Goal: Task Accomplishment & Management: Complete application form

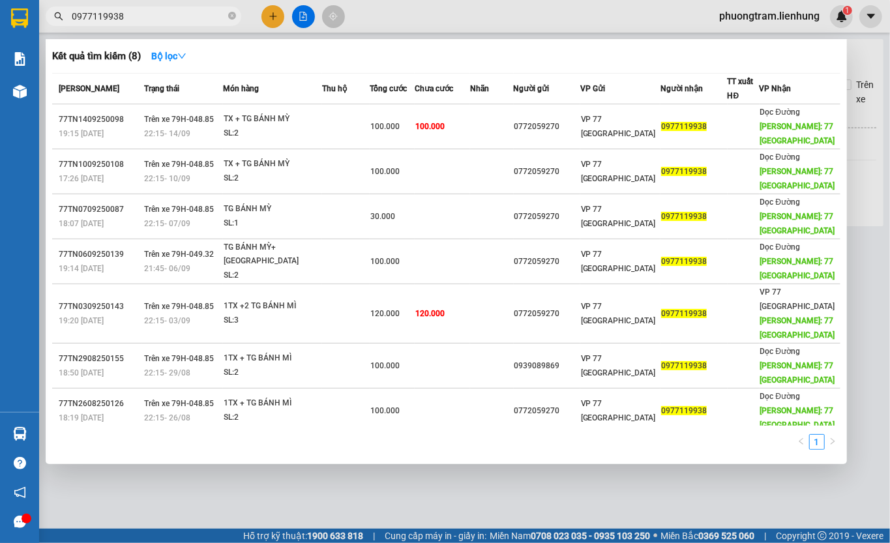
click at [125, 12] on input "0977119938" at bounding box center [149, 16] width 154 height 14
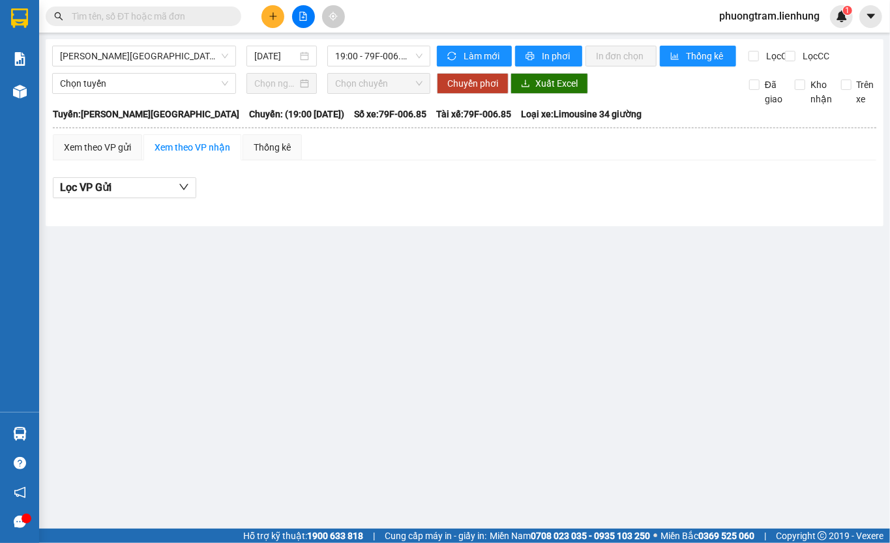
click at [136, 14] on input "text" at bounding box center [149, 16] width 154 height 14
click at [107, 16] on input "text" at bounding box center [149, 16] width 154 height 14
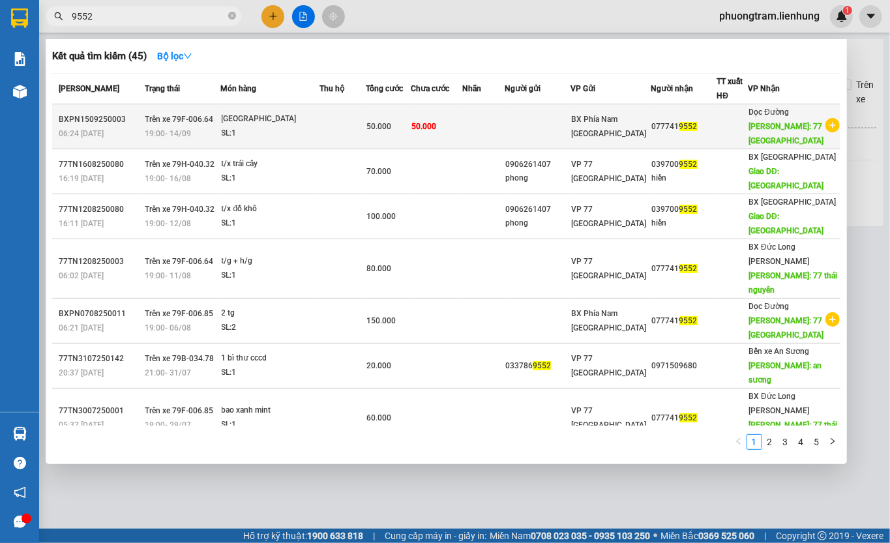
type input "9552"
click at [382, 122] on span "50.000" at bounding box center [378, 126] width 25 height 9
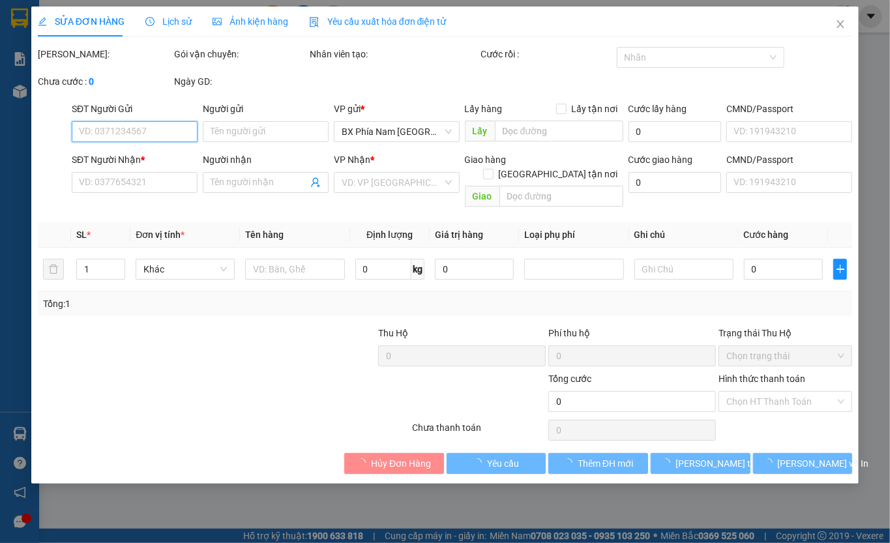
type input "0777419552"
type input "77 Thái Nguyên"
type input "50.000"
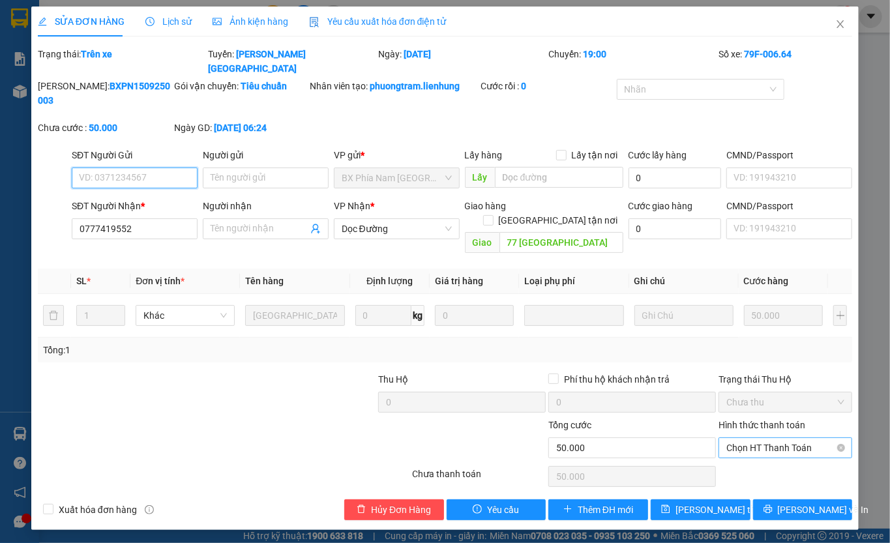
click at [783, 438] on span "Chọn HT Thanh Toán" at bounding box center [785, 448] width 118 height 20
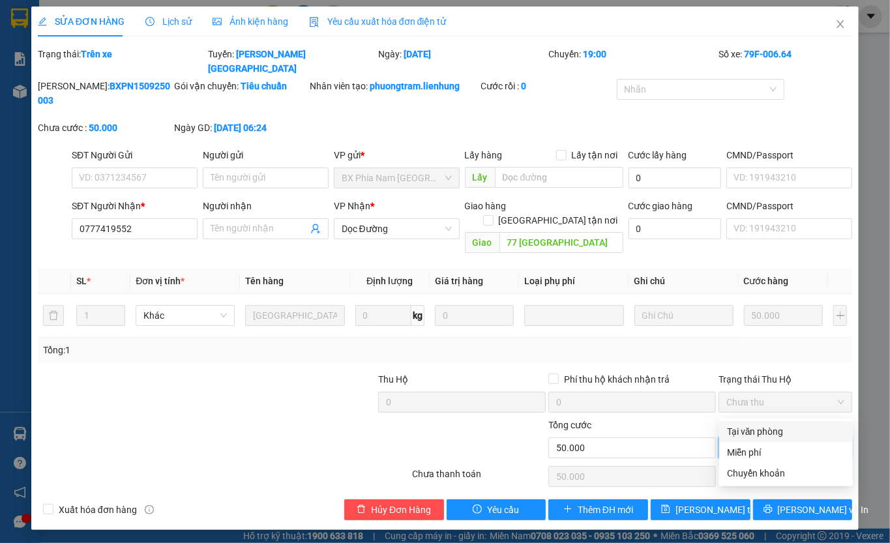
click at [760, 435] on div "Tại văn phòng" at bounding box center [786, 431] width 118 height 14
type input "0"
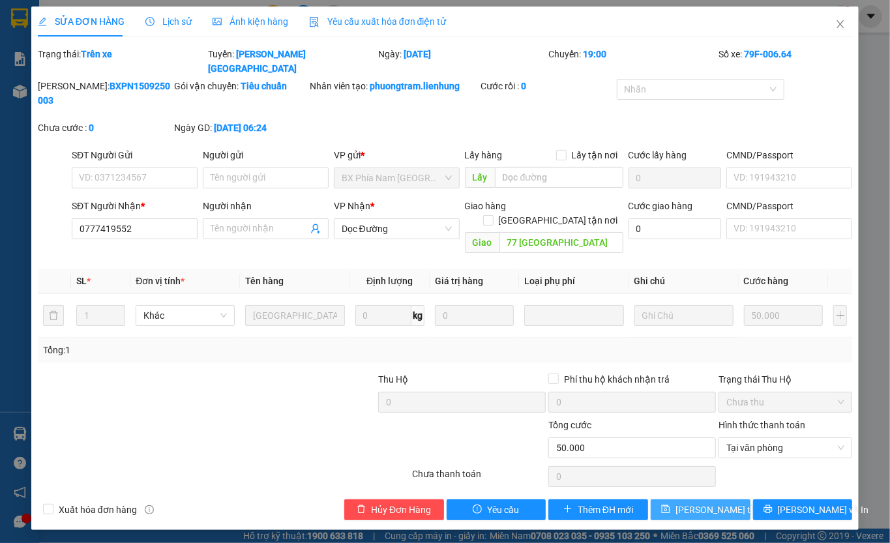
click at [692, 499] on button "Lưu thay đổi" at bounding box center [700, 509] width 100 height 21
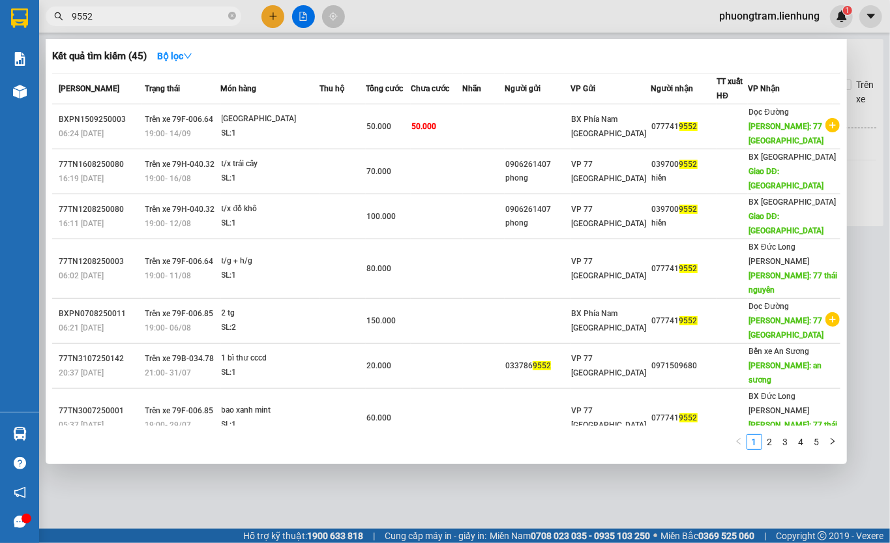
click at [116, 16] on input "9552" at bounding box center [149, 16] width 154 height 14
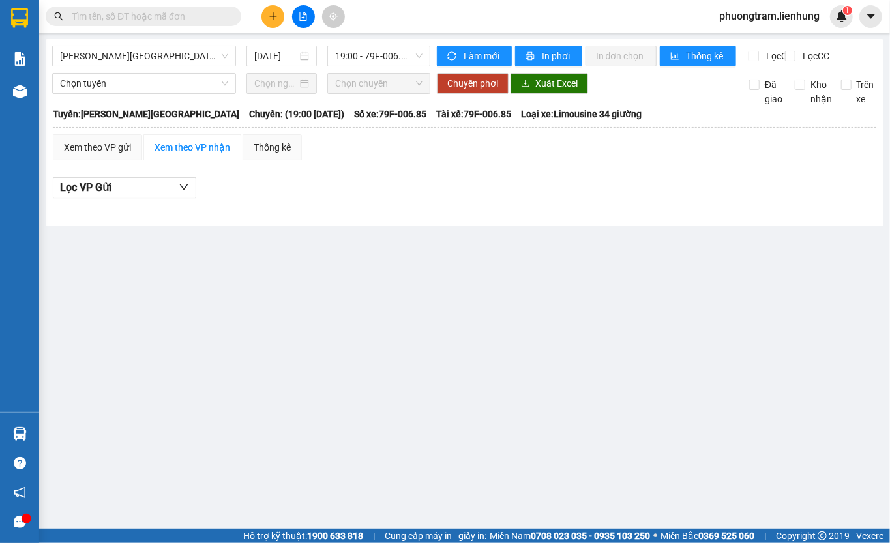
click at [83, 16] on input "text" at bounding box center [149, 16] width 154 height 14
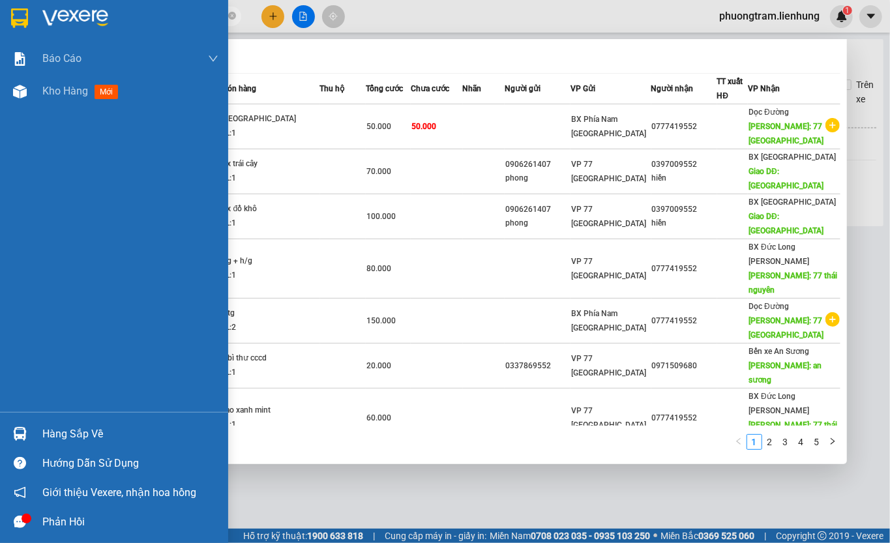
type input "1037"
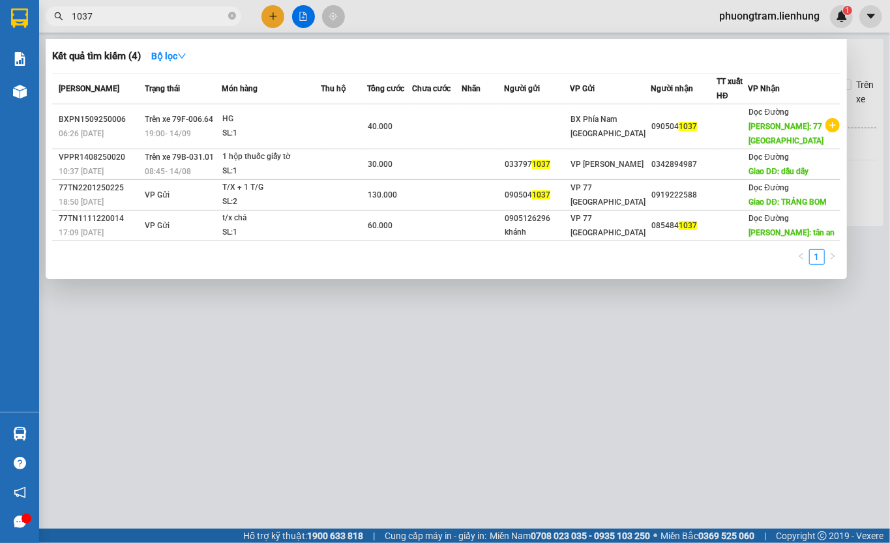
drag, startPoint x: 100, startPoint y: 16, endPoint x: 3, endPoint y: 33, distance: 98.5
click at [3, 34] on section "Kết quả tìm kiếm ( 4 ) Bộ lọc Mã ĐH Trạng thái Món hàng Thu hộ Tổng cước Chưa c…" at bounding box center [445, 271] width 890 height 543
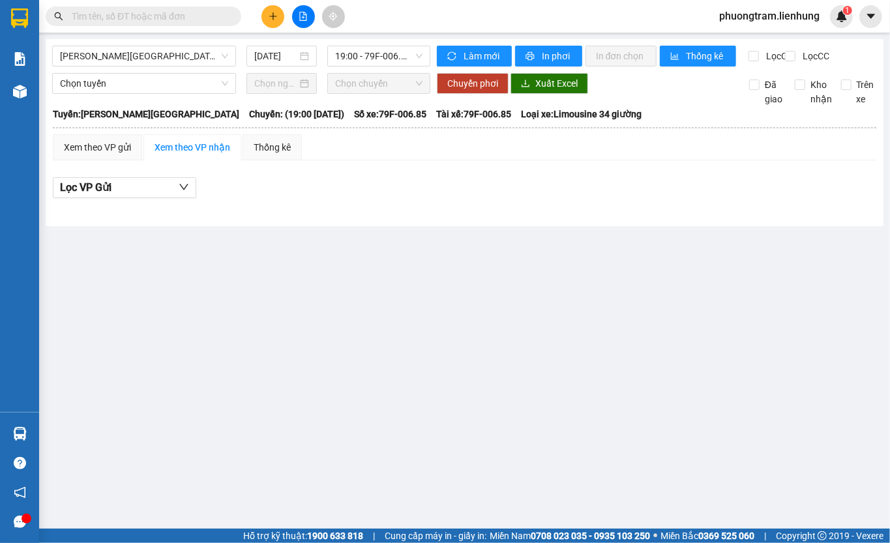
click at [444, 274] on main "Gia Lai - Nha Trang 15/09/2025 19:00 - 79F-006.85 Làm mới In phơi In đơn chọn T…" at bounding box center [445, 264] width 890 height 529
click at [115, 17] on input "text" at bounding box center [149, 16] width 154 height 14
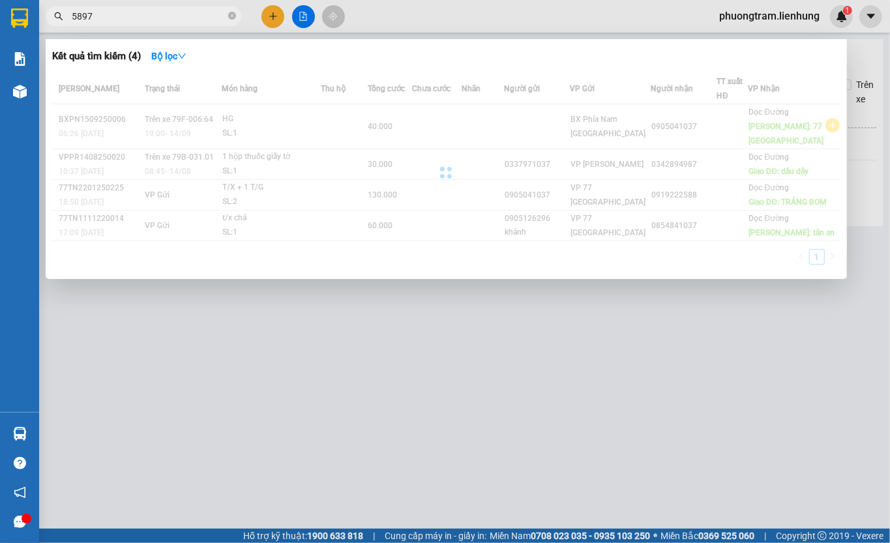
type input "5897"
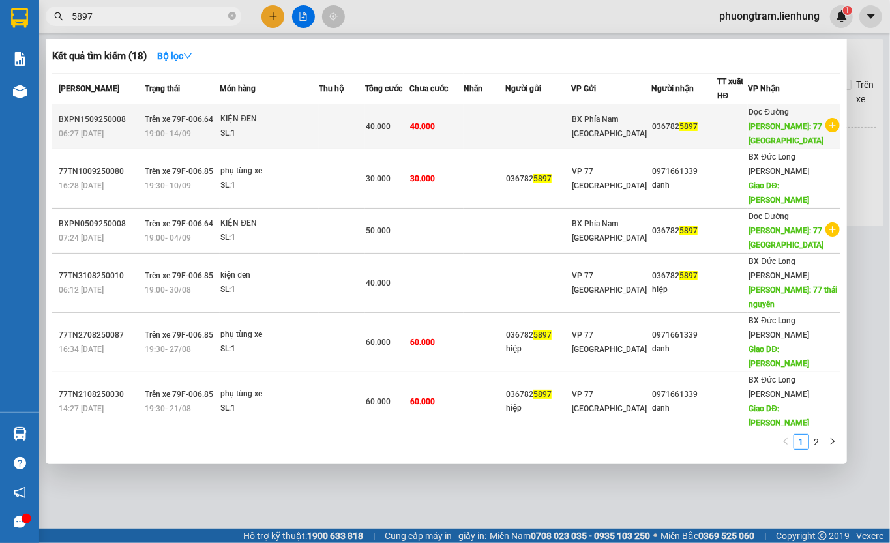
click at [461, 139] on td "40.000" at bounding box center [436, 126] width 54 height 45
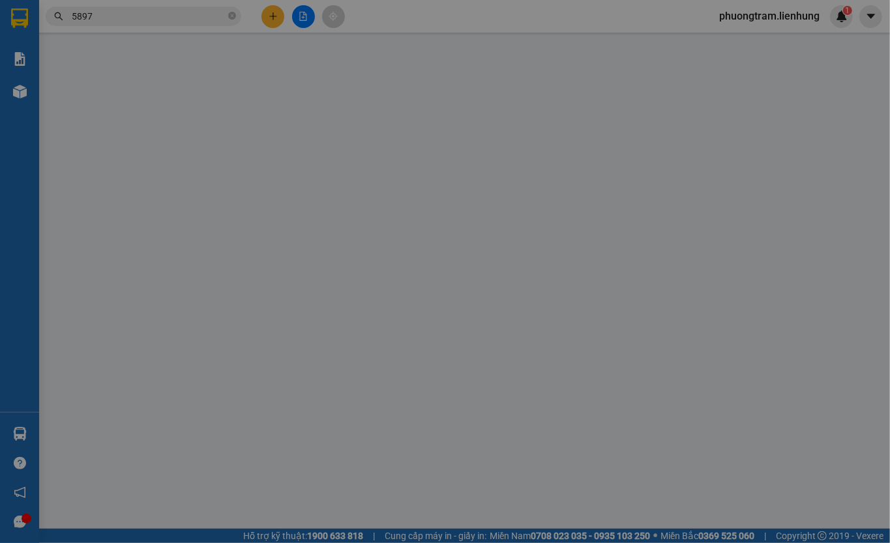
type input "0367825897"
type input "77 THÁI NGUYÊN"
type input "40.000"
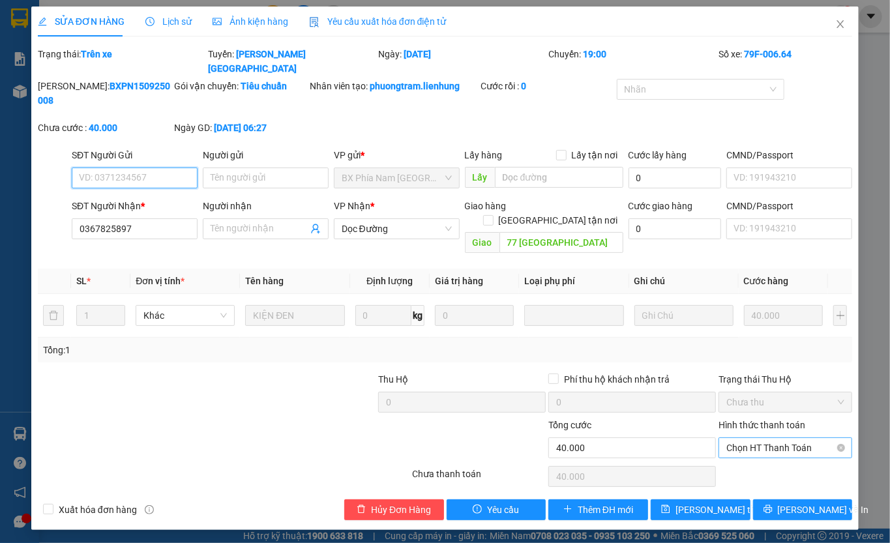
click at [749, 438] on span "Chọn HT Thanh Toán" at bounding box center [785, 448] width 118 height 20
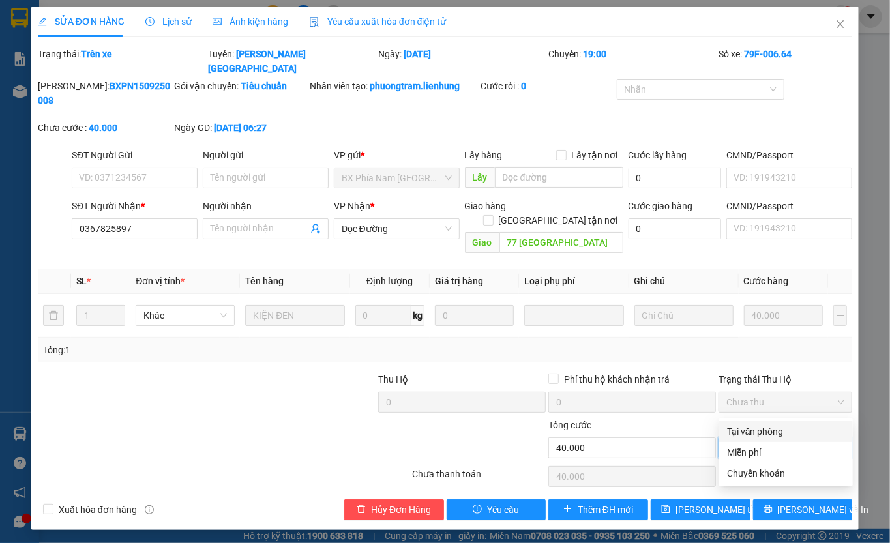
click at [748, 431] on div "Tại văn phòng" at bounding box center [786, 431] width 118 height 14
type input "0"
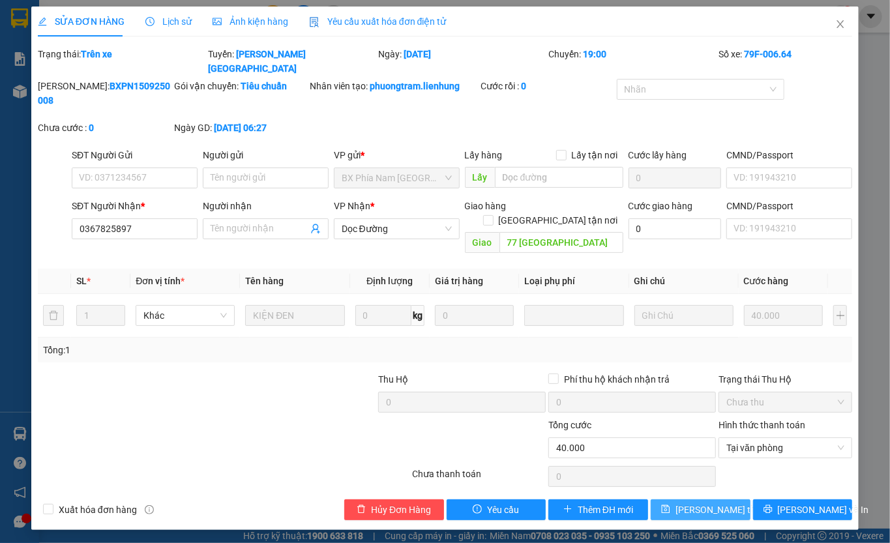
click at [702, 503] on span "Lưu thay đổi" at bounding box center [727, 510] width 104 height 14
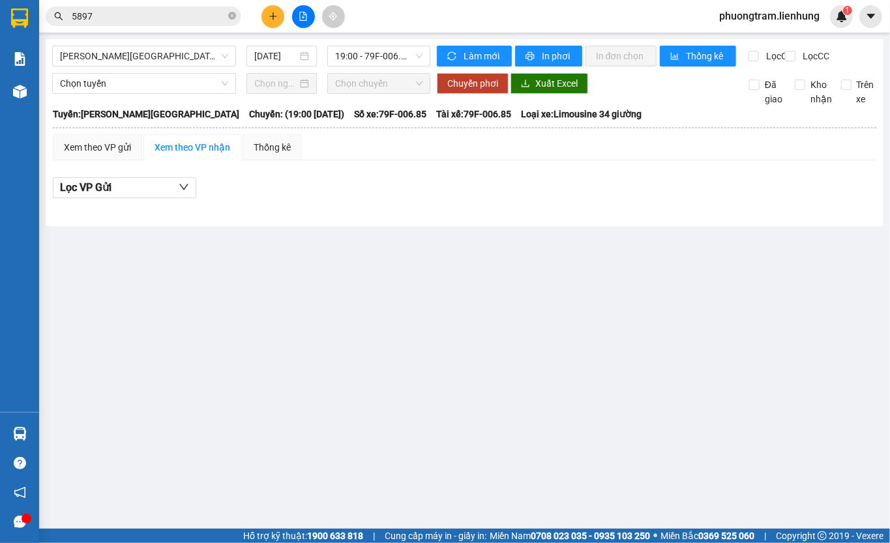
click at [100, 26] on div "Kết quả tìm kiếm ( 18 ) Bộ lọc Mã ĐH Trạng thái Món hàng Thu hộ Tổng cước Chưa …" at bounding box center [127, 16] width 254 height 23
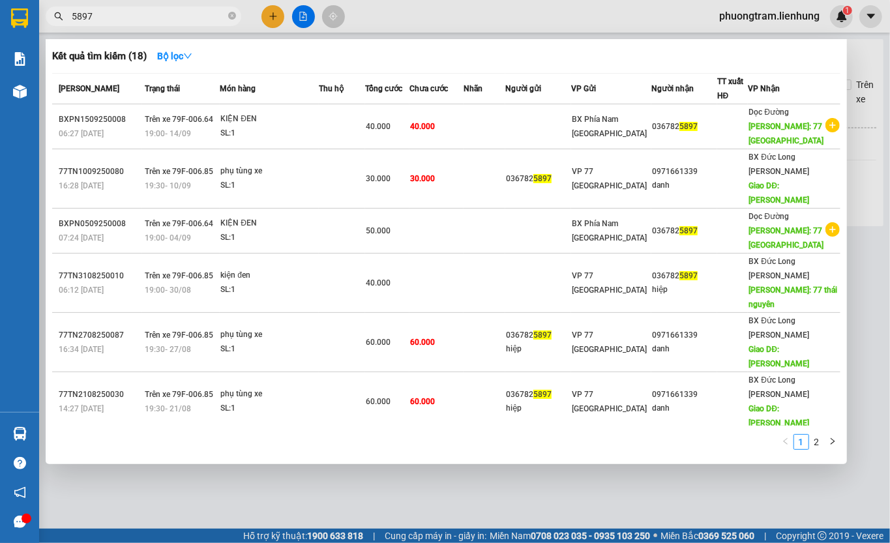
click at [103, 16] on input "5897" at bounding box center [149, 16] width 154 height 14
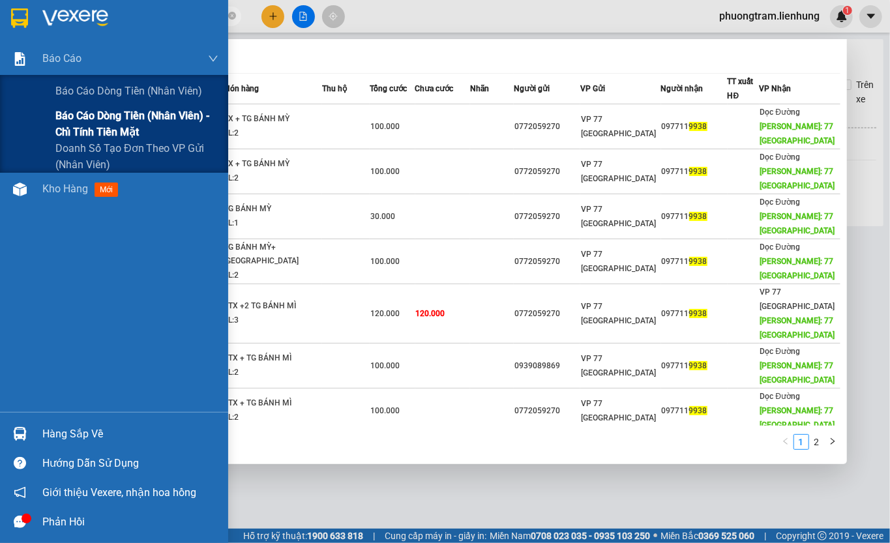
click at [74, 110] on span "Báo cáo dòng tiền (nhân viên) - chỉ tính tiền mặt" at bounding box center [136, 124] width 163 height 33
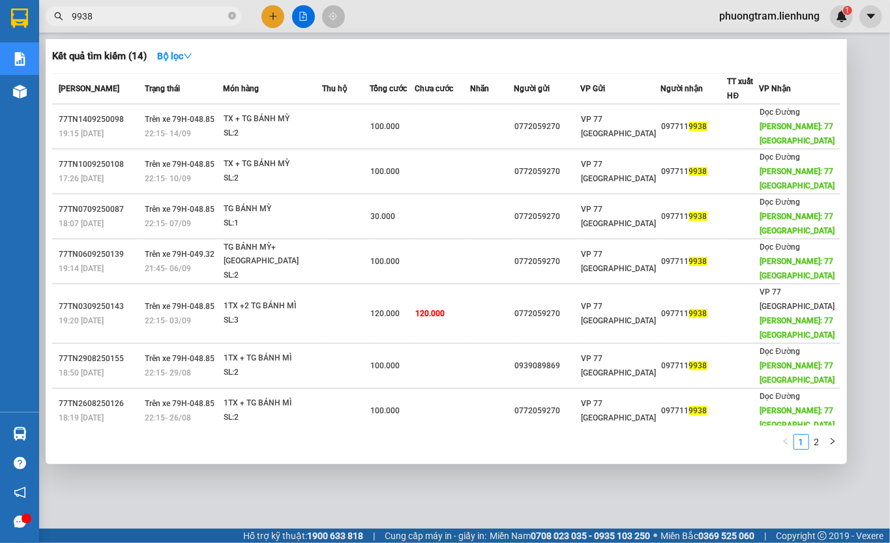
click at [376, 23] on div at bounding box center [445, 271] width 890 height 543
click at [123, 11] on input "9938" at bounding box center [149, 16] width 154 height 14
type input "398"
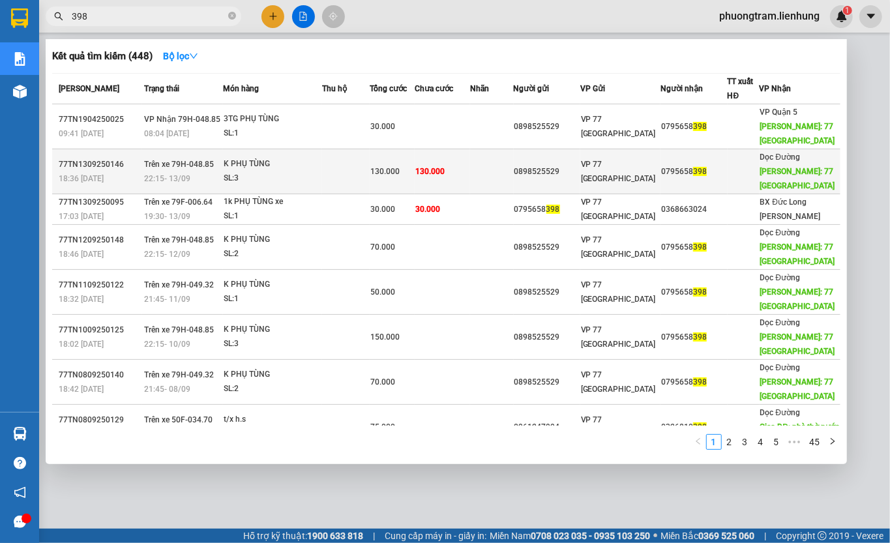
click at [400, 167] on span "130.000" at bounding box center [384, 171] width 29 height 9
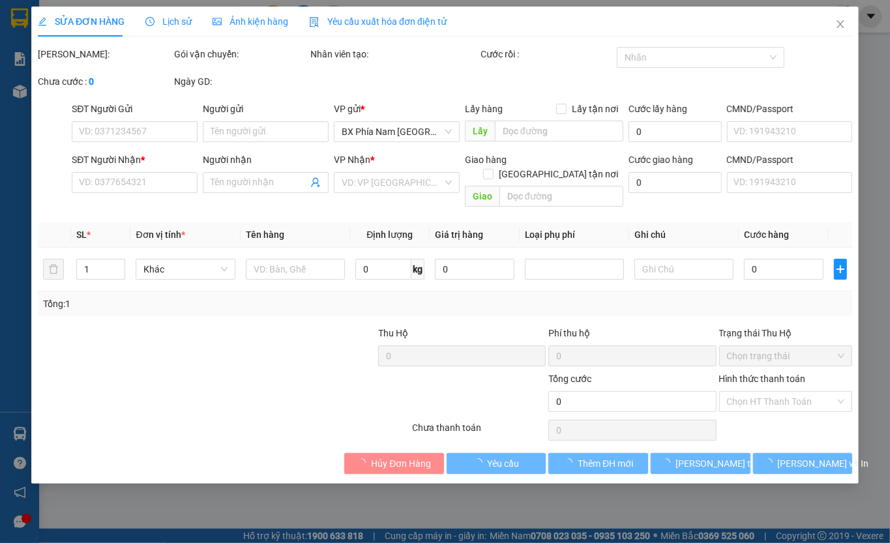
type input "0898525529"
type input "046066002775"
type input "0795658398"
type input "77 THÁI NGUYÊN"
type input "130.000"
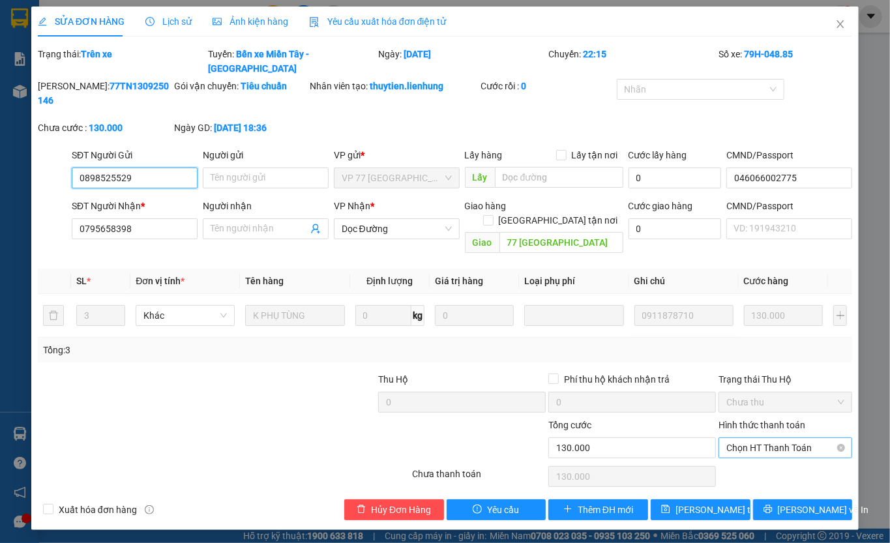
click at [757, 438] on span "Chọn HT Thanh Toán" at bounding box center [785, 448] width 118 height 20
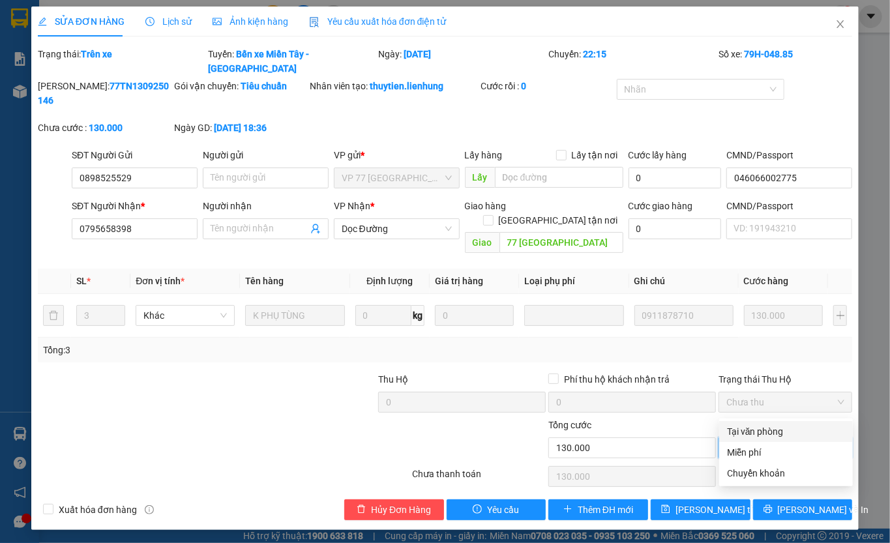
click at [751, 428] on div "Tại văn phòng" at bounding box center [786, 431] width 118 height 14
type input "0"
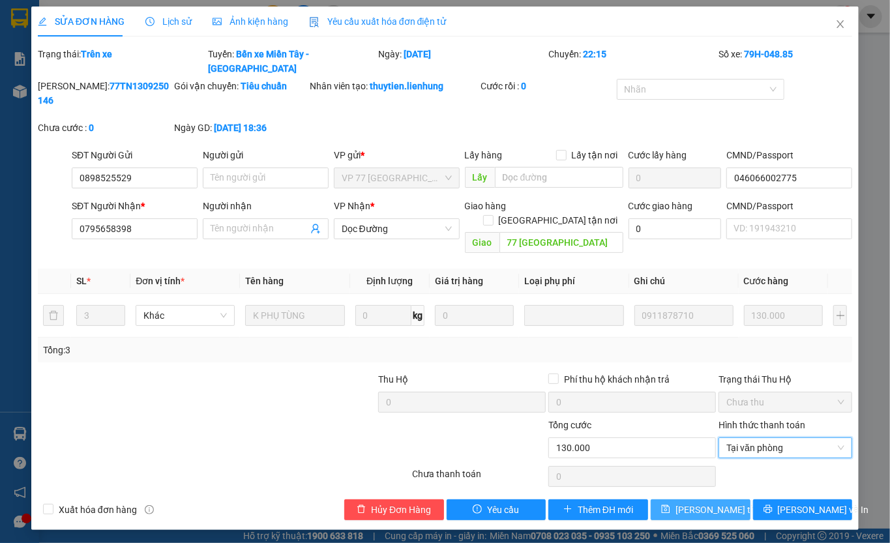
click at [692, 503] on span "Lưu thay đổi" at bounding box center [727, 510] width 104 height 14
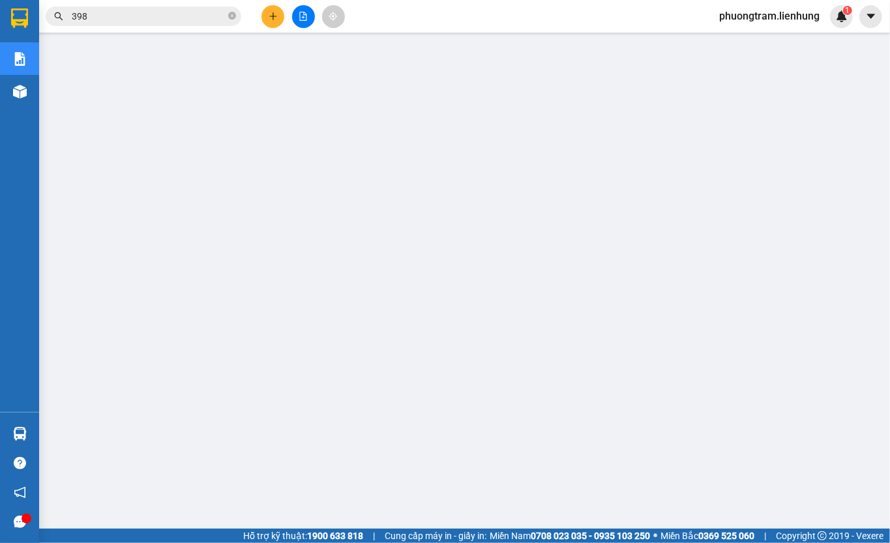
click at [772, 12] on span "phuongtram.lienhung" at bounding box center [768, 16] width 121 height 16
click at [725, 34] on li "Đăng xuất" at bounding box center [768, 40] width 124 height 21
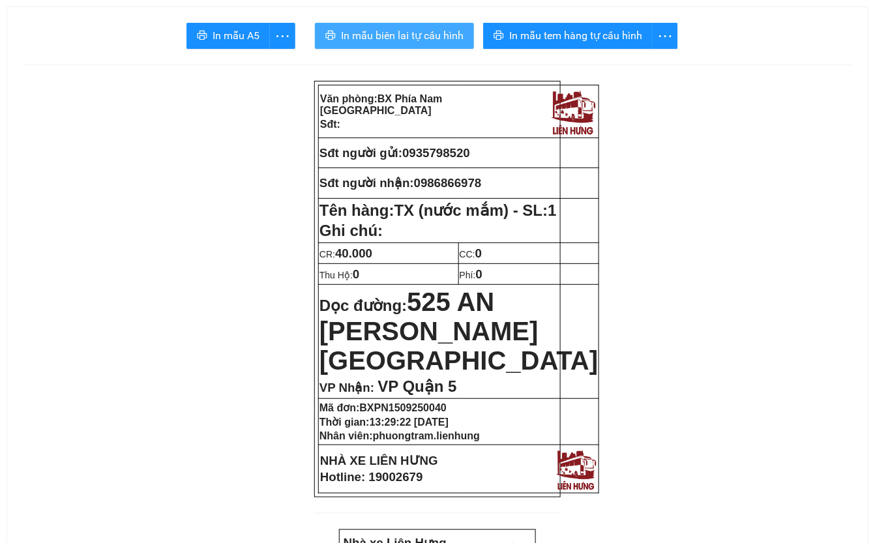
click at [379, 35] on span "In mẫu biên lai tự cấu hình" at bounding box center [402, 35] width 123 height 16
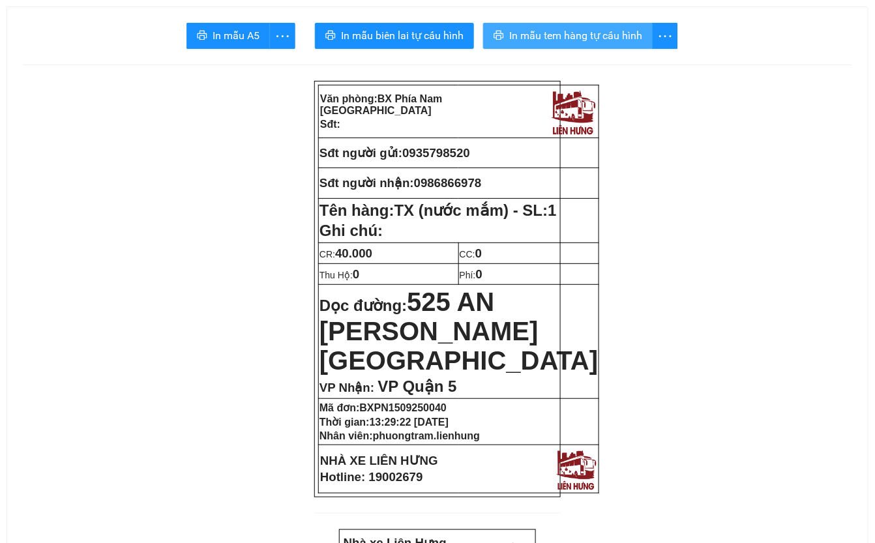
click at [561, 36] on span "In mẫu tem hàng tự cấu hình" at bounding box center [575, 35] width 133 height 16
